Goal: Task Accomplishment & Management: Manage account settings

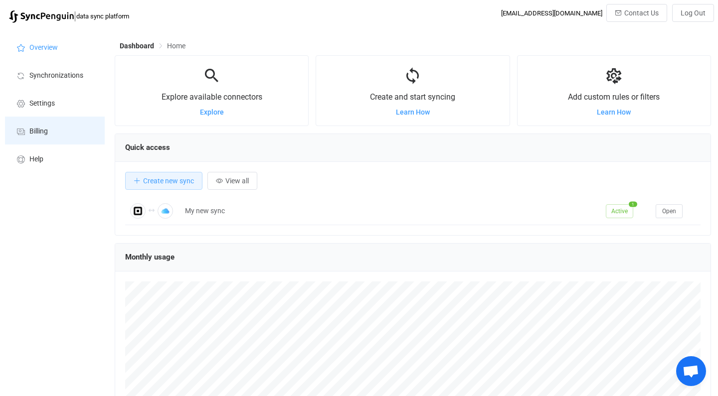
click at [36, 125] on li "Billing" at bounding box center [55, 131] width 100 height 28
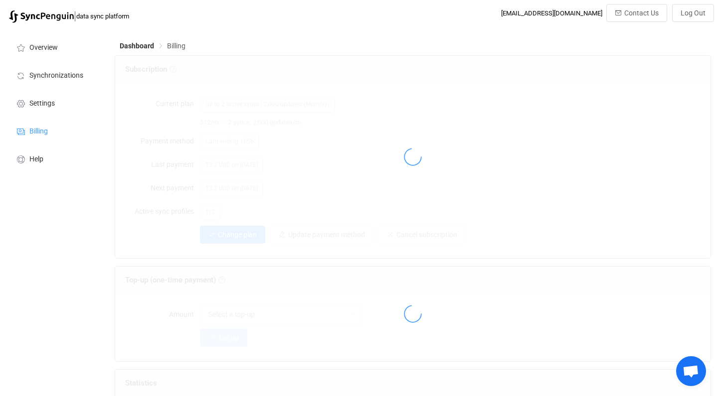
scroll to position [619, 0]
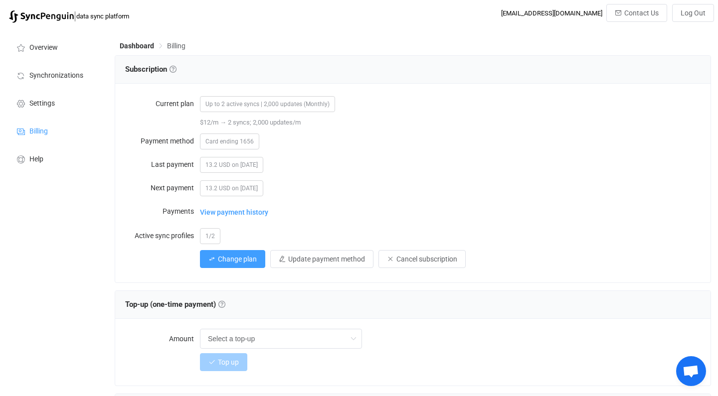
click at [269, 104] on span "Up to 2 active syncs | 2,000 updates (Monthly)" at bounding box center [267, 104] width 135 height 16
click at [235, 260] on span "Change plan" at bounding box center [237, 259] width 39 height 8
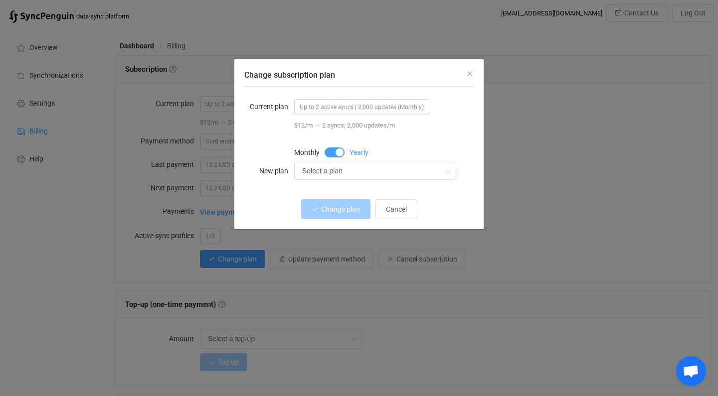
click at [360, 108] on span "Up to 2 active syncs | 2,000 updates (Monthly)" at bounding box center [361, 107] width 135 height 16
click at [369, 143] on form "Current plan Up to 2 active syncs | 2,000 updates (Monthly) $12/m → 2 syncs; 2,…" at bounding box center [358, 139] width 229 height 84
click at [346, 176] on input "Select a plan" at bounding box center [375, 171] width 162 height 18
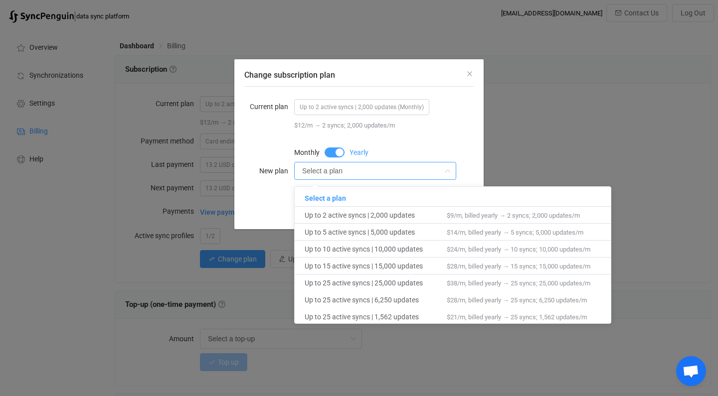
click at [336, 151] on span "Change subscription plan" at bounding box center [334, 153] width 20 height 10
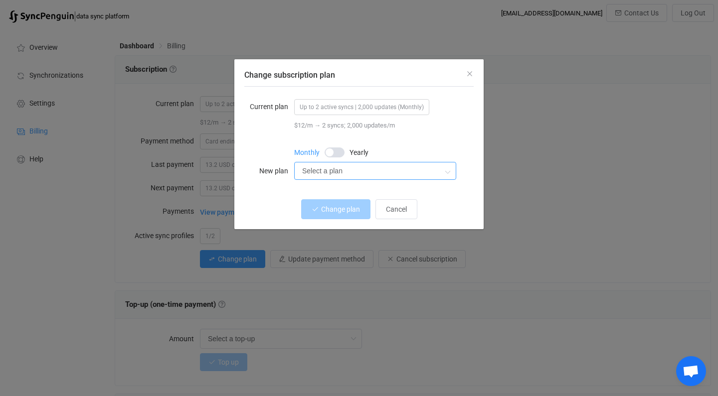
click at [335, 168] on input "Select a plan" at bounding box center [375, 171] width 162 height 18
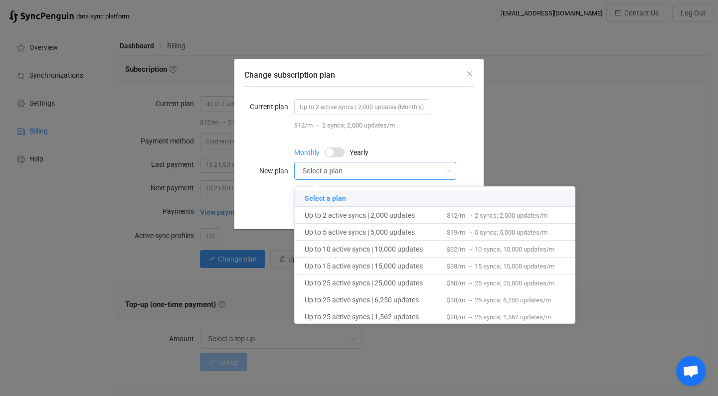
click at [332, 152] on span "Change subscription plan" at bounding box center [334, 153] width 20 height 10
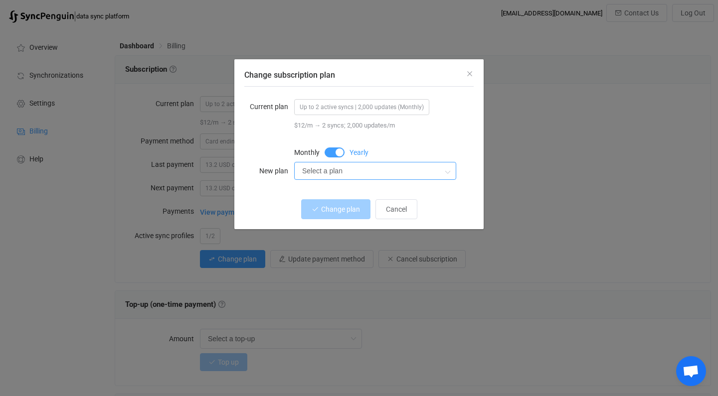
click at [348, 170] on input "Select a plan" at bounding box center [375, 171] width 162 height 18
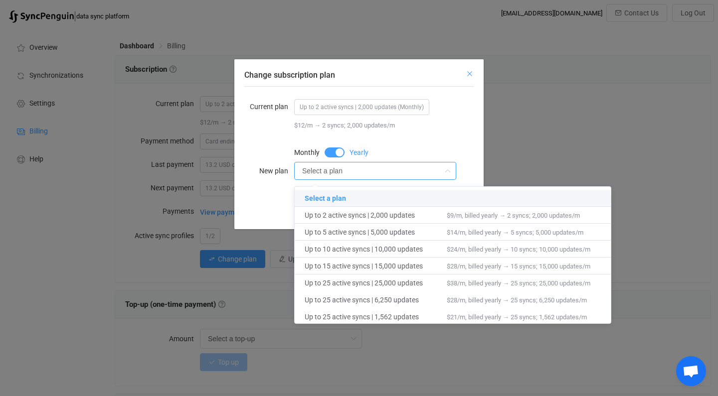
click at [471, 74] on icon "Close" at bounding box center [469, 74] width 8 height 8
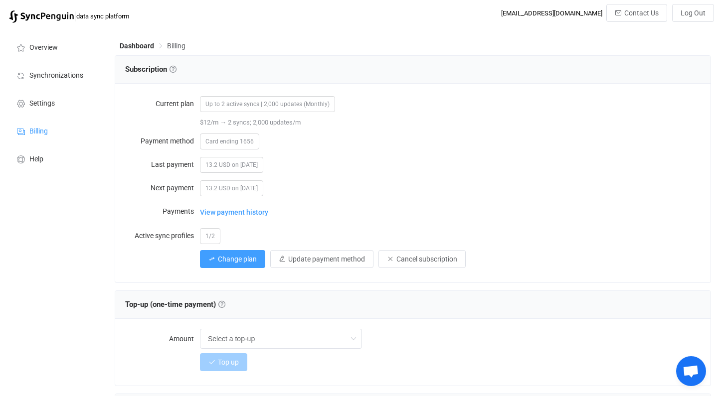
click at [523, 90] on div "Current plan Up to 2 active syncs | 2,000 updates (Monthly) $12/m → 2 syncs; 2,…" at bounding box center [412, 183] width 595 height 198
